Goal: Task Accomplishment & Management: Use online tool/utility

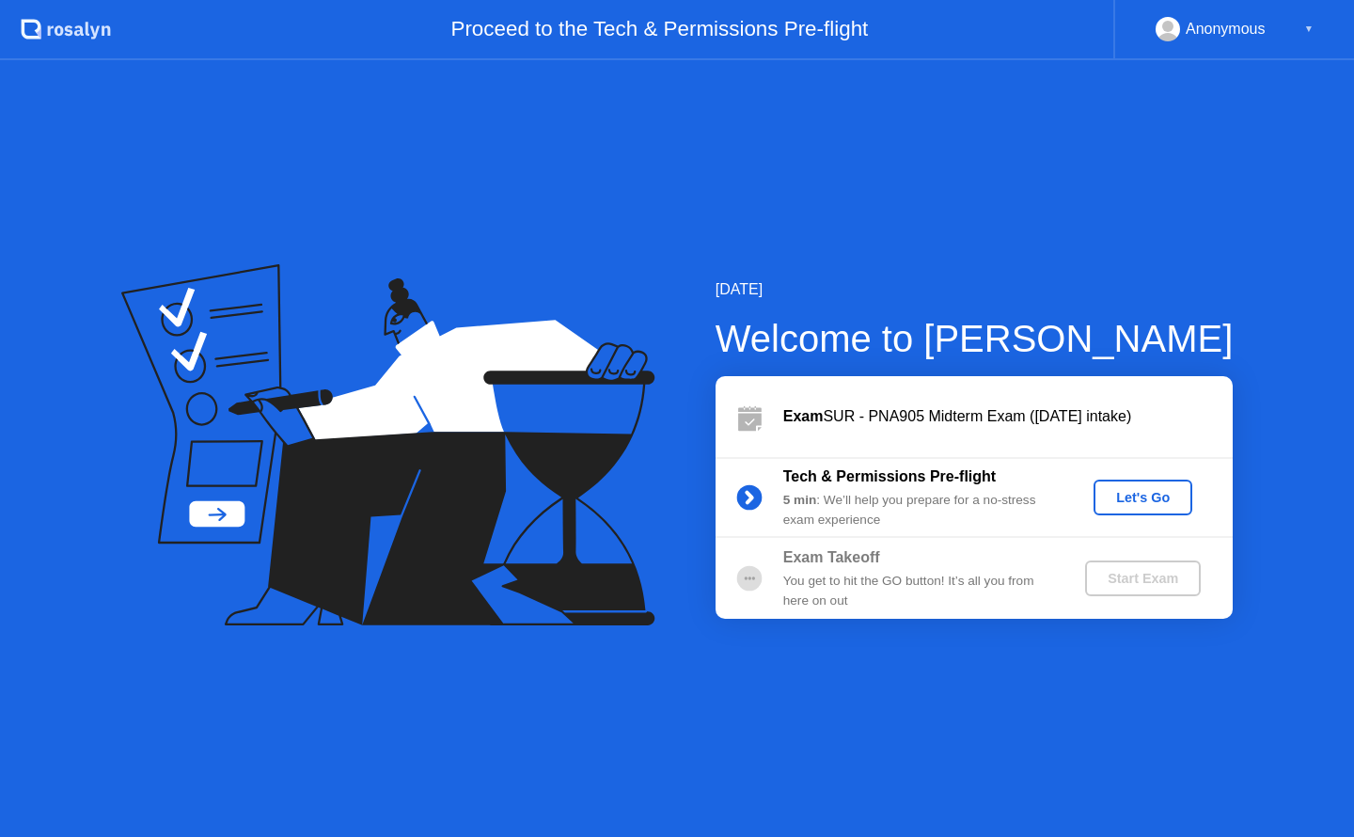
click at [1145, 483] on button "Let's Go" at bounding box center [1142, 497] width 99 height 36
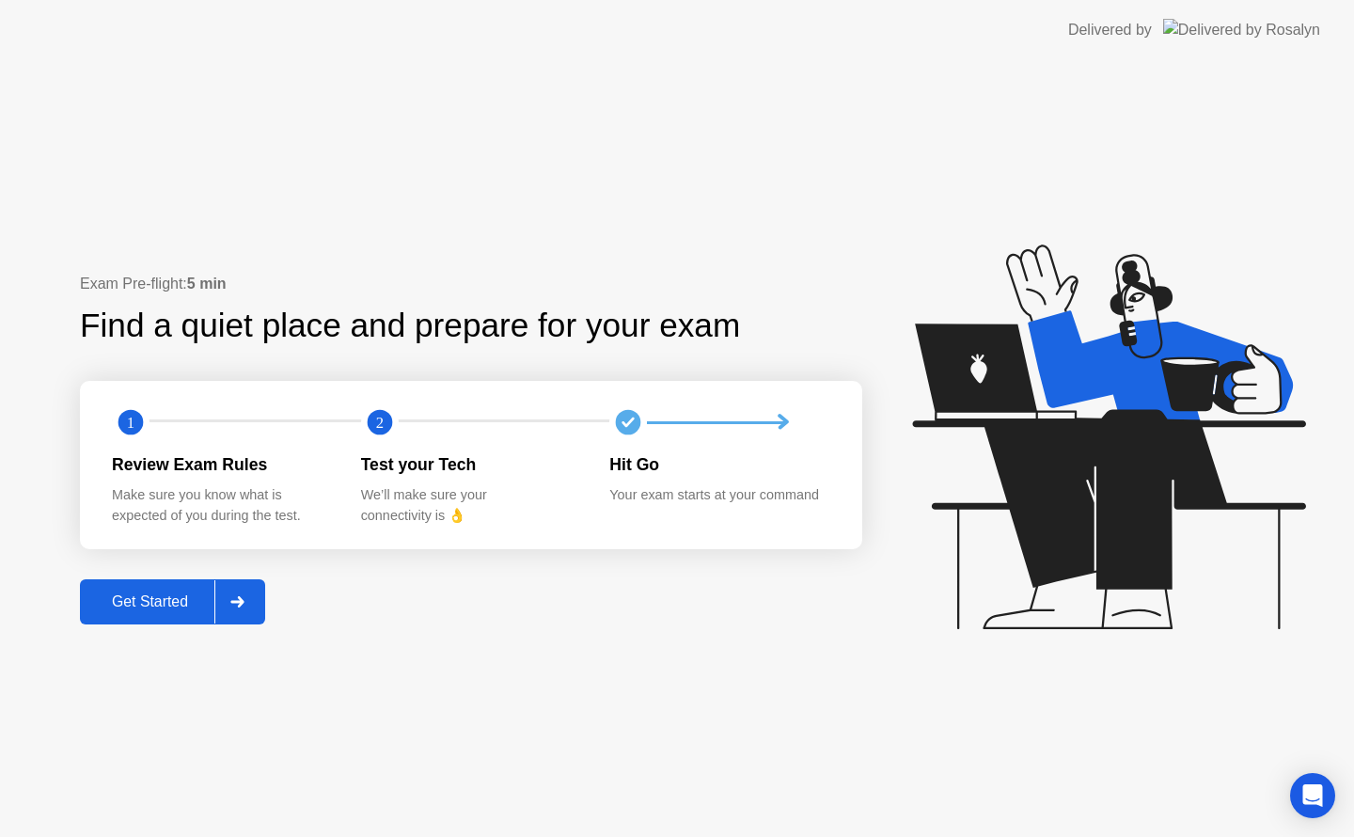
click at [134, 603] on div "Get Started" at bounding box center [150, 601] width 129 height 17
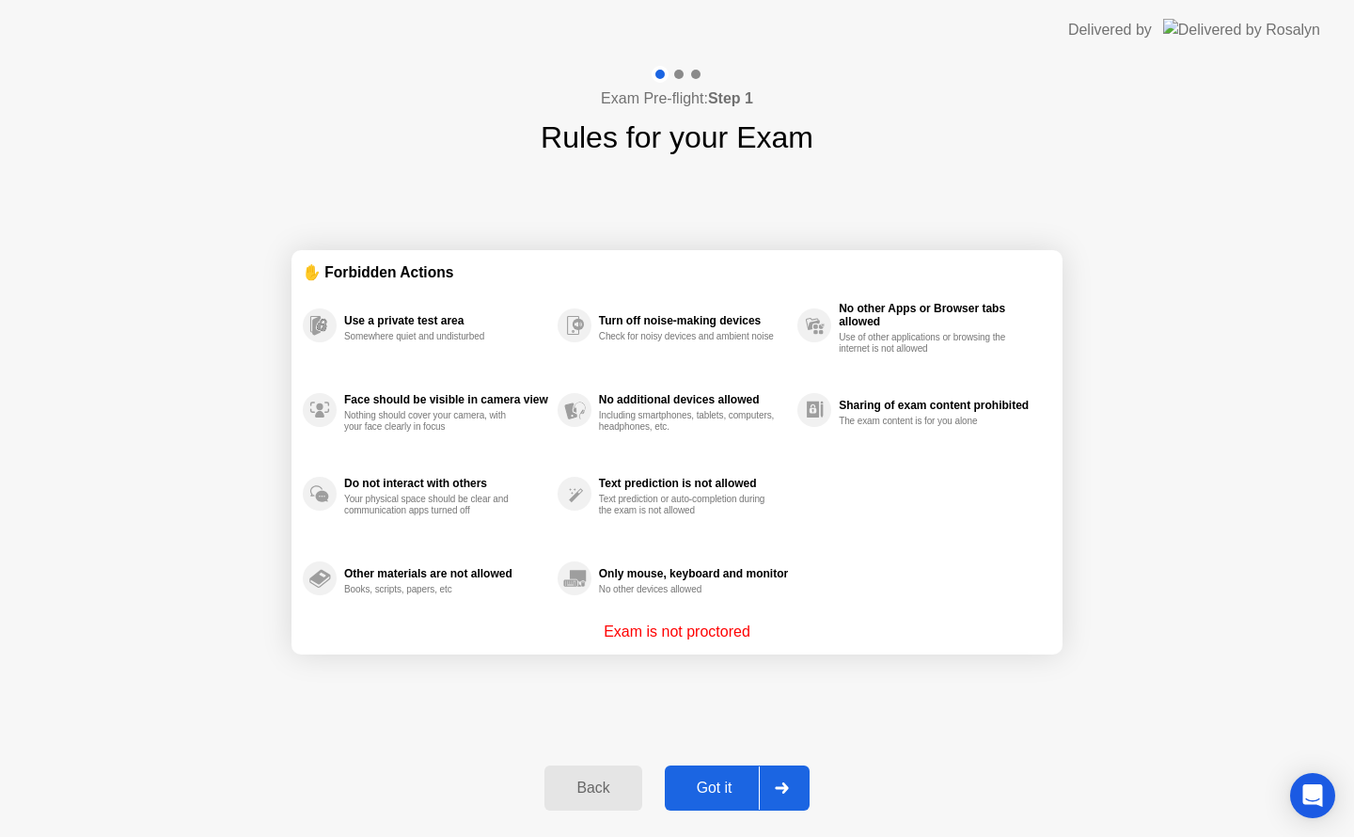
click at [733, 787] on div "Got it" at bounding box center [714, 787] width 88 height 17
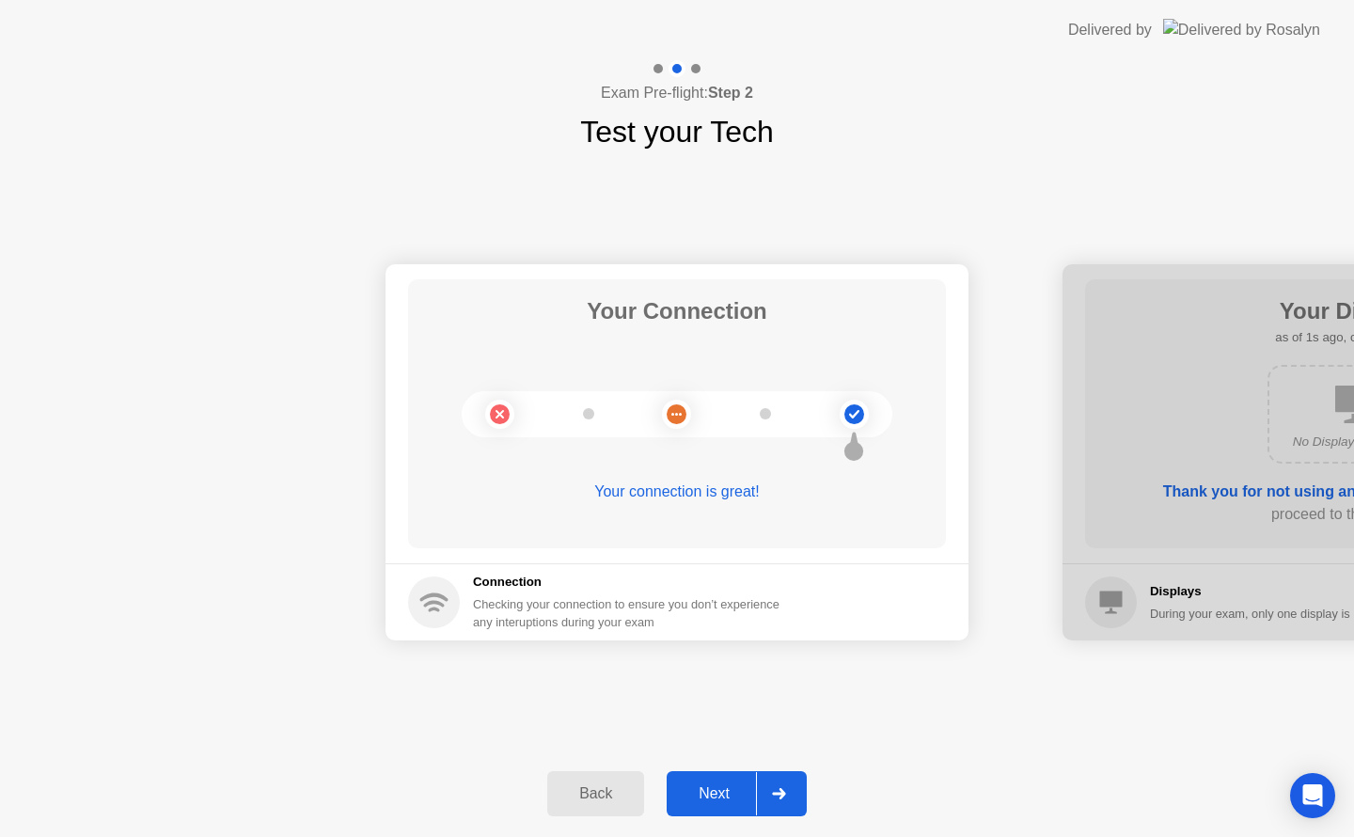
click at [756, 791] on div "Next" at bounding box center [714, 793] width 84 height 17
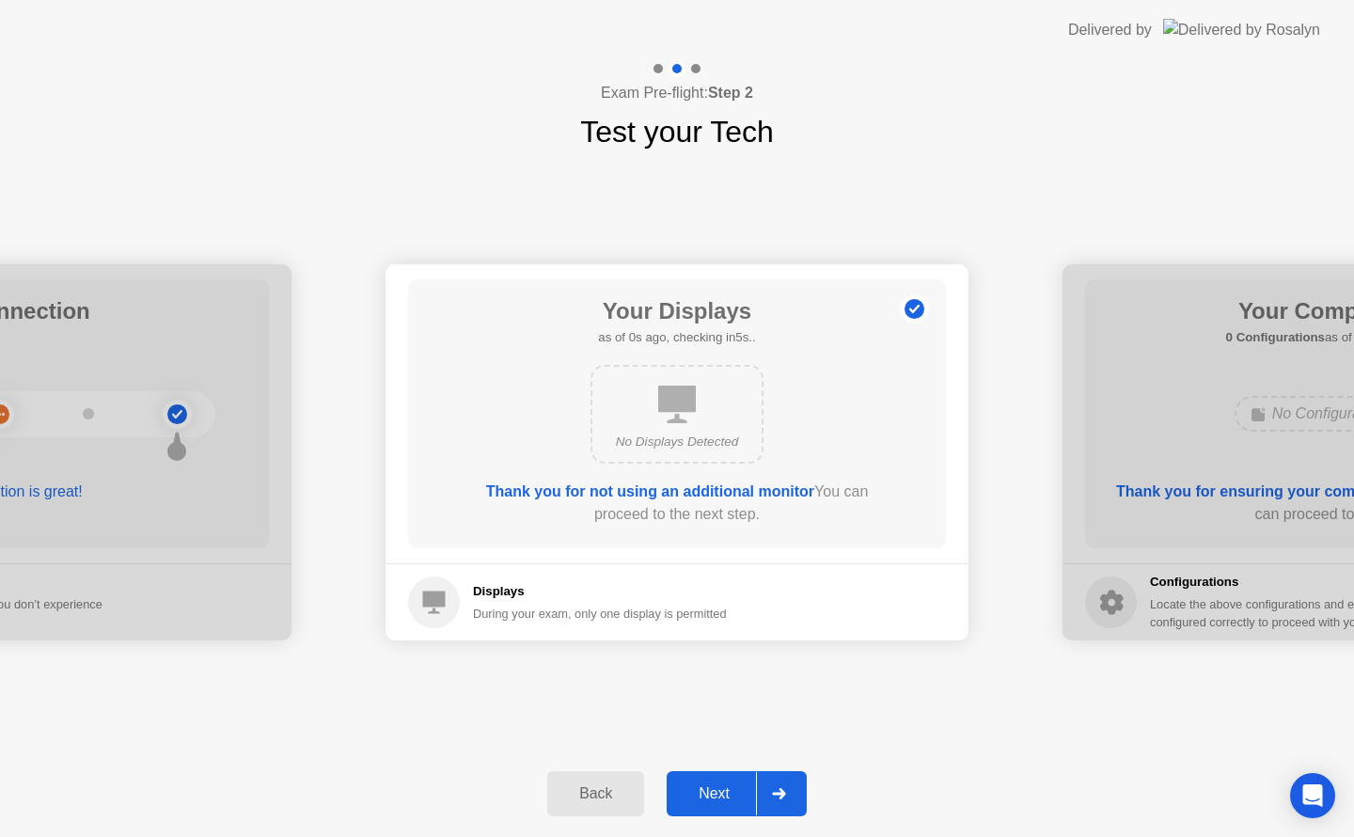
click at [759, 795] on div at bounding box center [778, 793] width 45 height 43
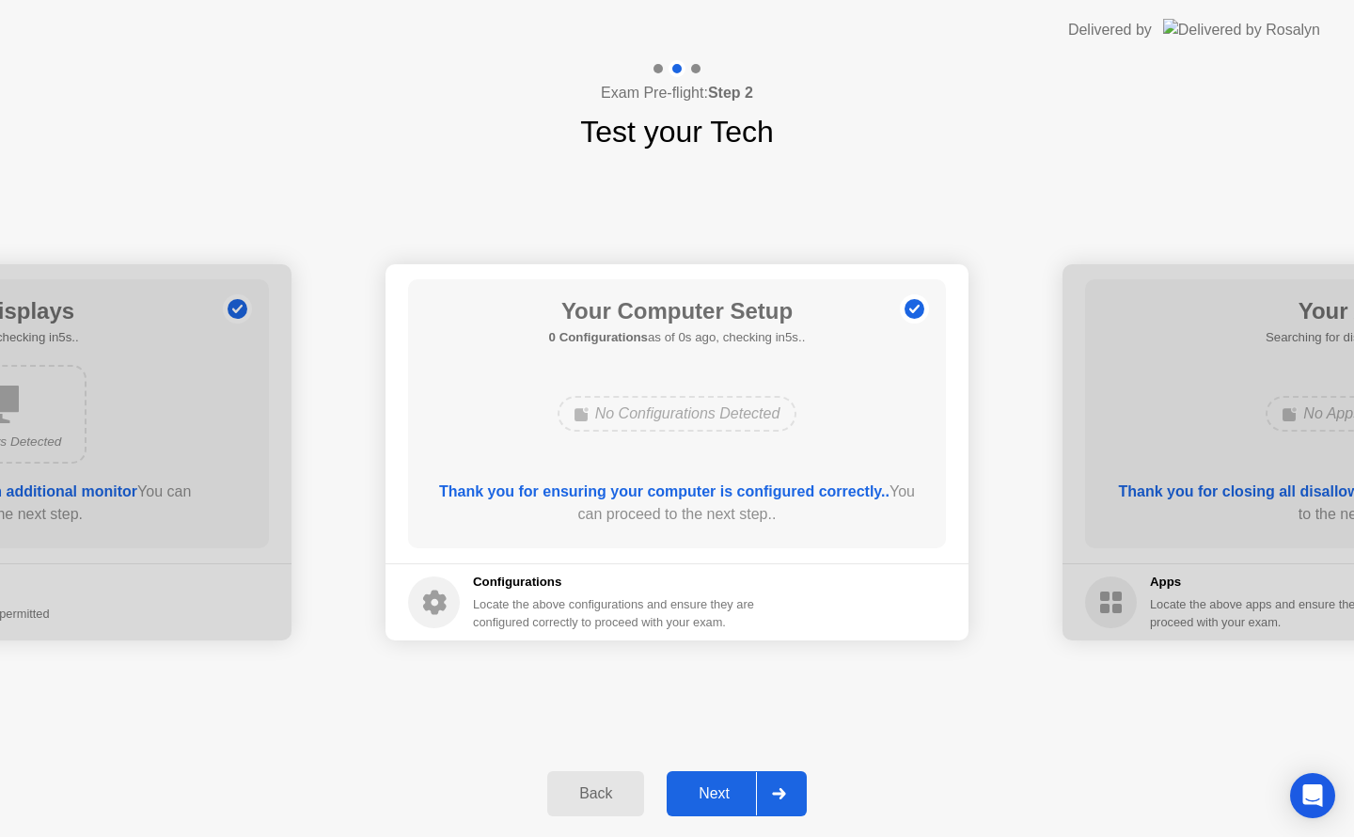
click at [762, 800] on div at bounding box center [778, 793] width 45 height 43
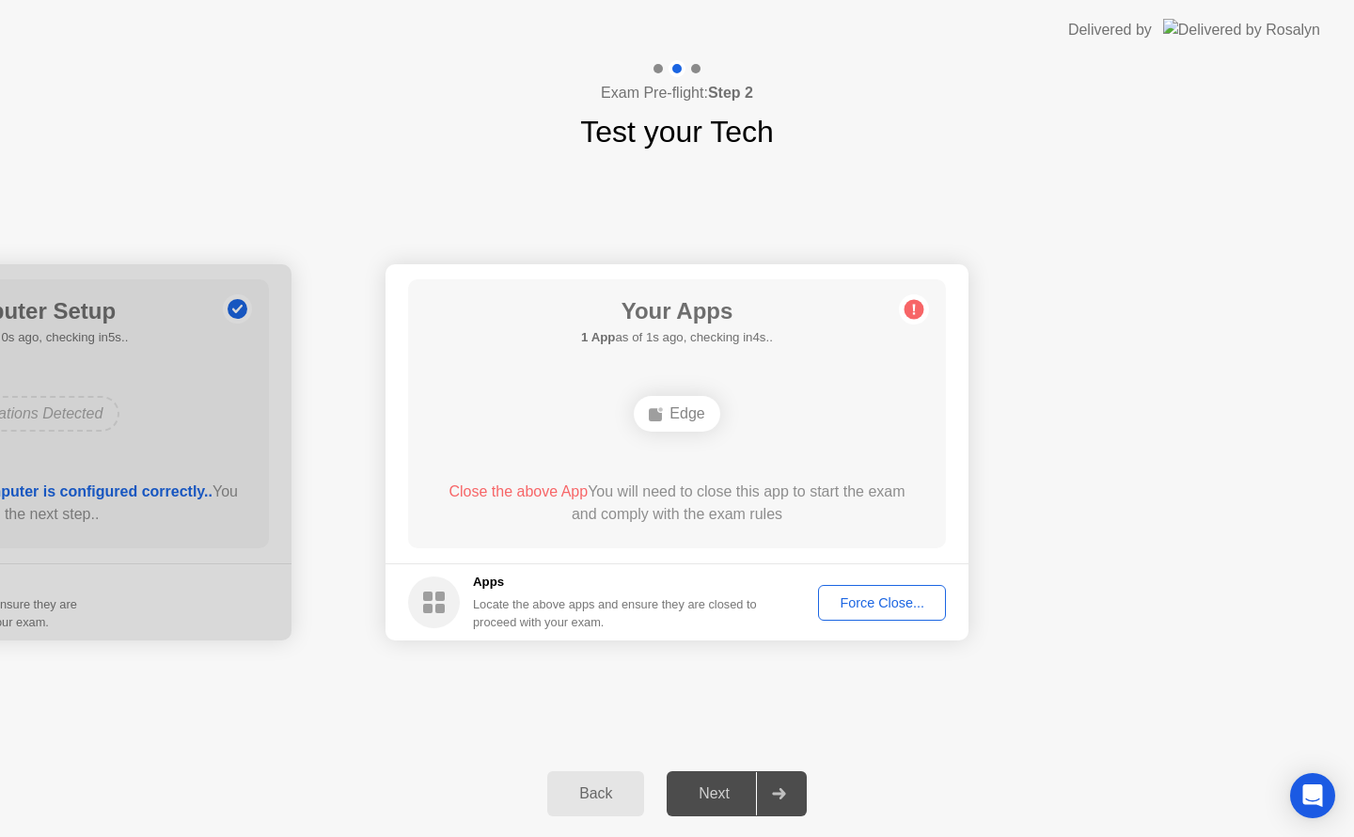
click at [907, 603] on div "Force Close..." at bounding box center [882, 602] width 115 height 15
click at [910, 605] on div "Force Close..." at bounding box center [882, 602] width 115 height 15
click at [892, 601] on div "Force Close..." at bounding box center [882, 602] width 115 height 15
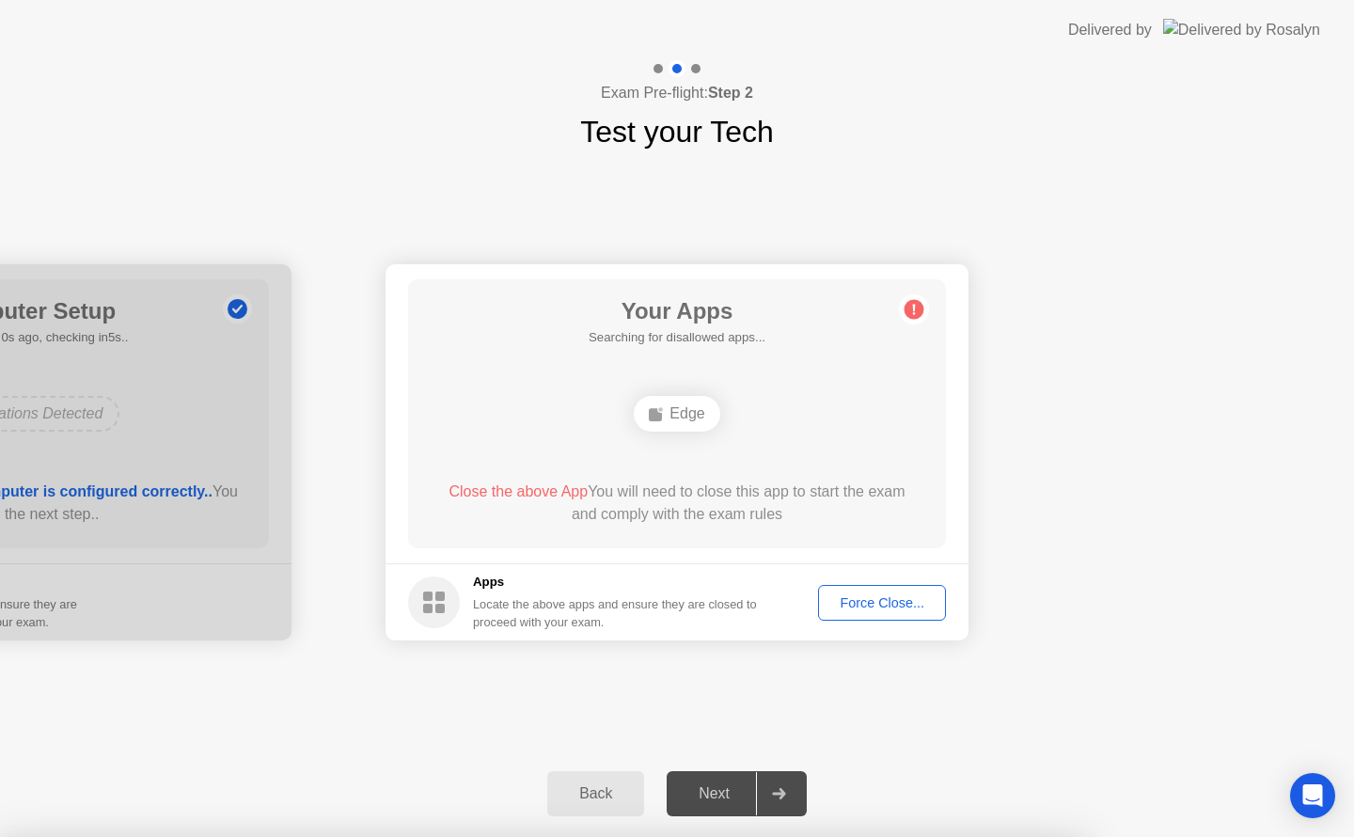
click at [725, 795] on div "Next" at bounding box center [714, 793] width 84 height 17
click at [904, 602] on div "Force Close..." at bounding box center [882, 602] width 115 height 15
click at [892, 607] on div "Force Close..." at bounding box center [882, 602] width 115 height 15
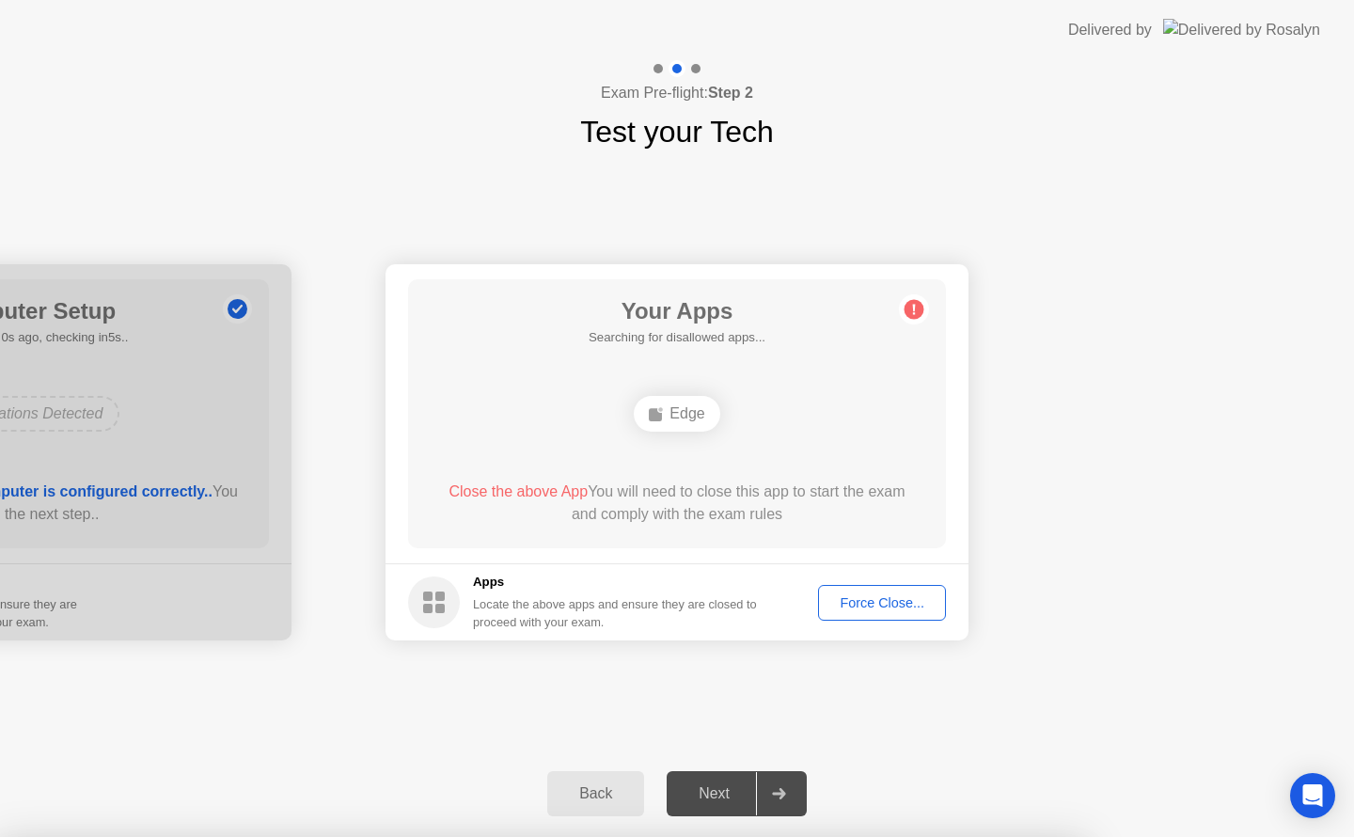
click at [866, 600] on div "Force Close..." at bounding box center [882, 602] width 115 height 15
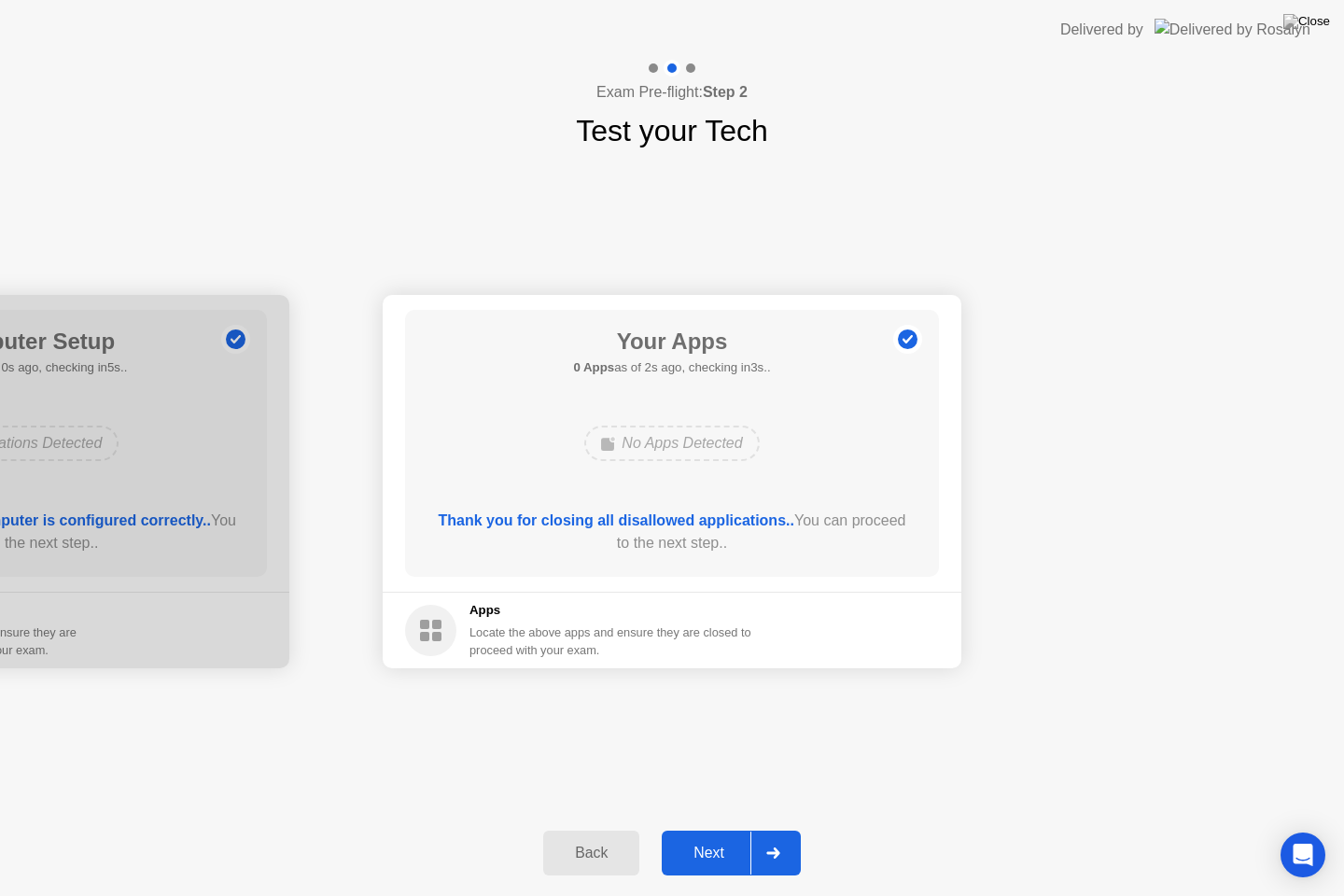
click at [716, 830] on div "Next" at bounding box center [709, 852] width 83 height 17
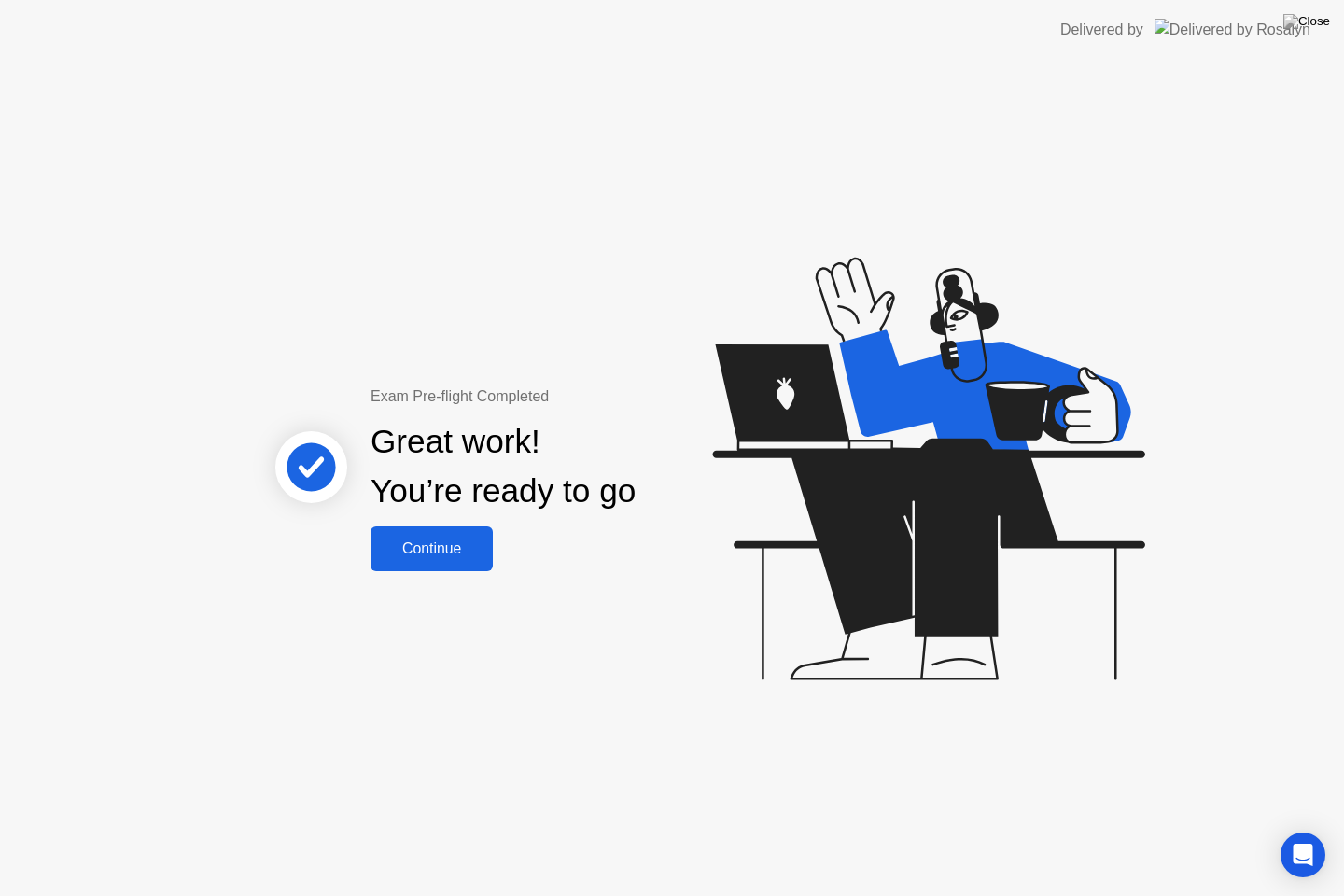
click at [445, 552] on div "Continue" at bounding box center [432, 548] width 111 height 17
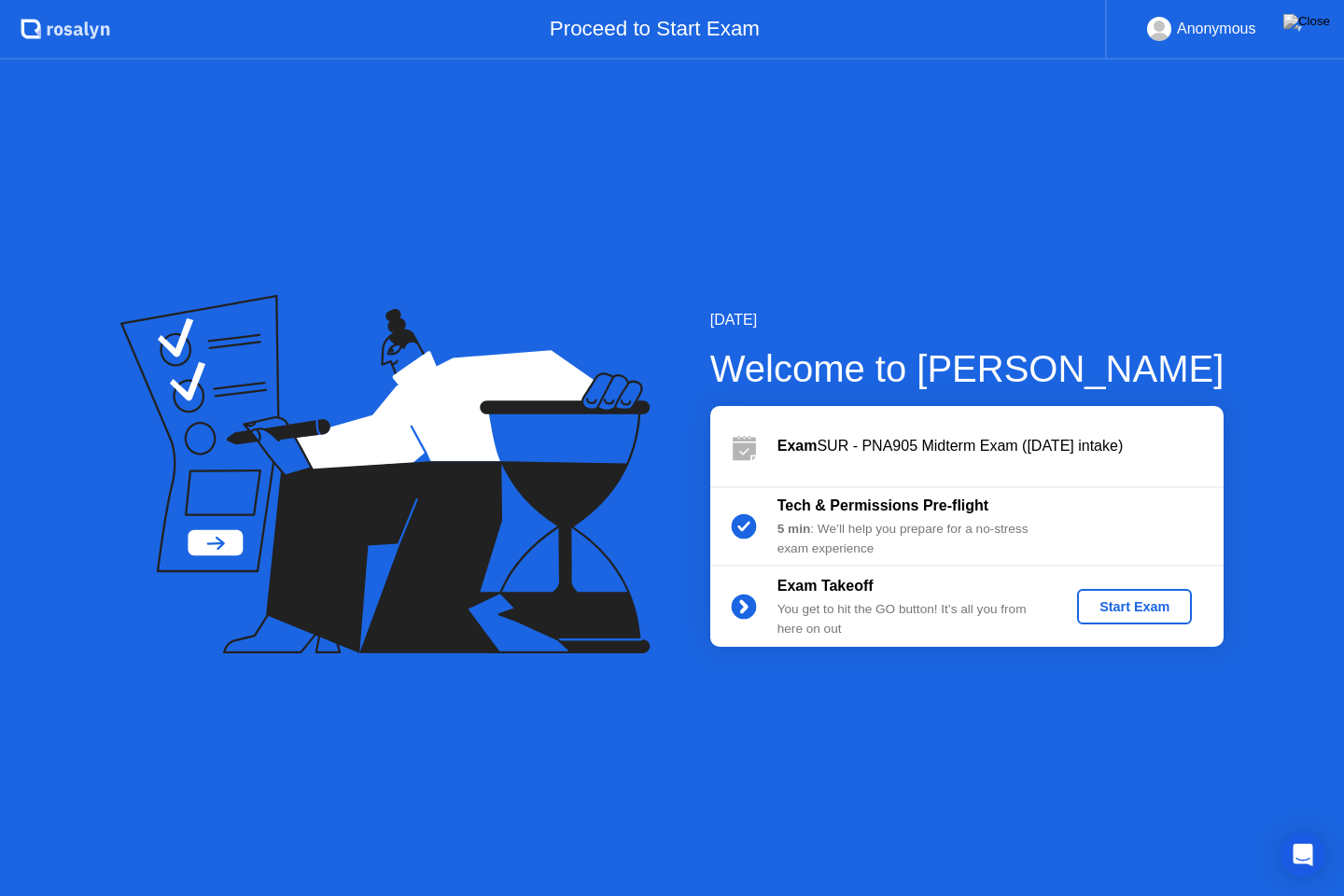
click at [1140, 606] on div "Start Exam" at bounding box center [1134, 606] width 100 height 15
